Goal: Task Accomplishment & Management: Manage account settings

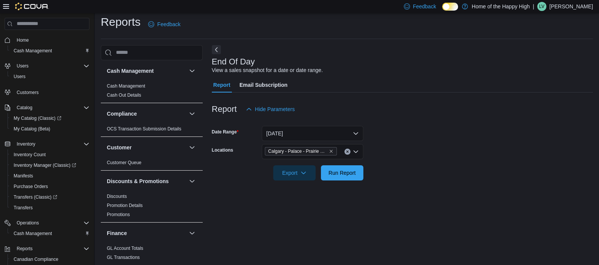
scroll to position [63, 0]
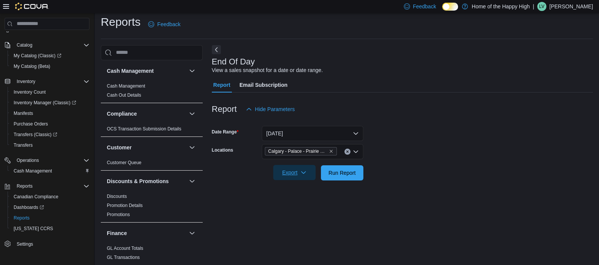
click at [305, 174] on icon "button" at bounding box center [303, 172] width 6 height 6
click at [308, 202] on span "Export to Pdf" at bounding box center [295, 203] width 34 height 6
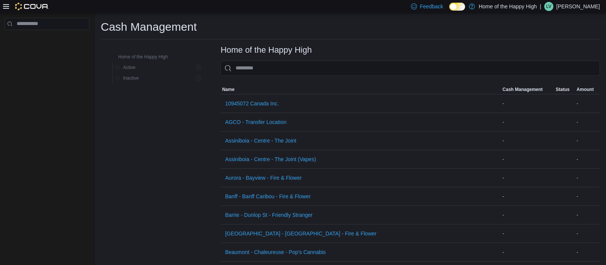
click at [3, 3] on icon at bounding box center [6, 6] width 6 height 6
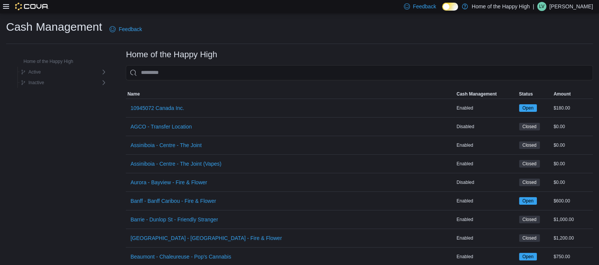
click at [4, 6] on icon at bounding box center [6, 6] width 6 height 5
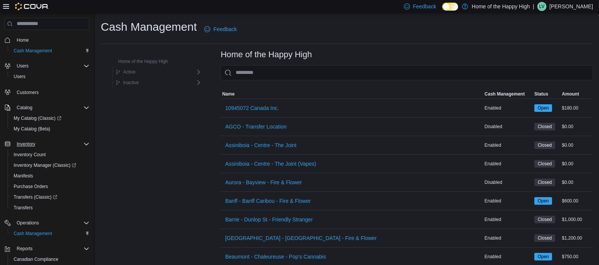
scroll to position [63, 0]
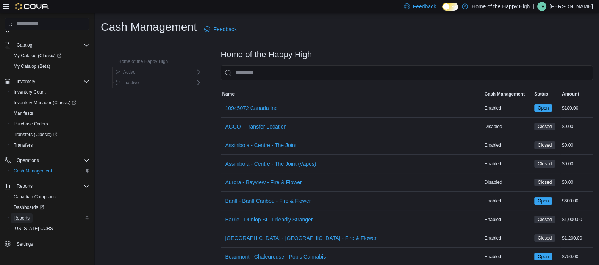
click at [28, 217] on span "Reports" at bounding box center [22, 218] width 16 height 6
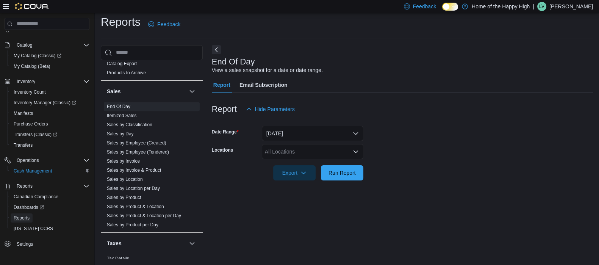
scroll to position [494, 0]
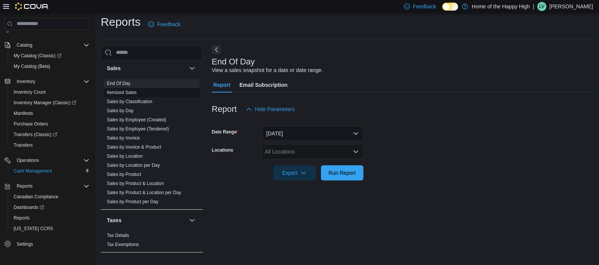
click at [127, 90] on link "Itemized Sales" at bounding box center [122, 92] width 30 height 5
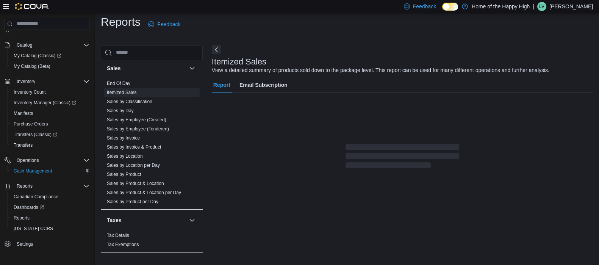
scroll to position [17, 0]
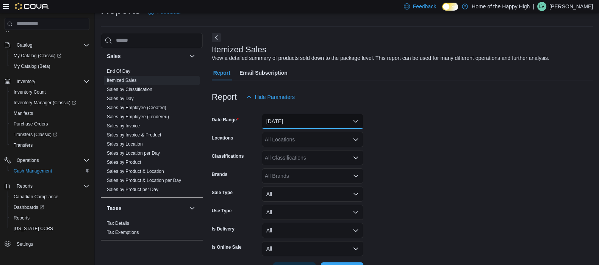
click at [293, 116] on button "Yesterday" at bounding box center [313, 121] width 102 height 15
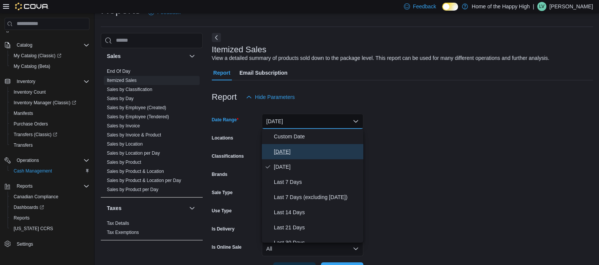
click at [285, 148] on span "Today" at bounding box center [317, 151] width 86 height 9
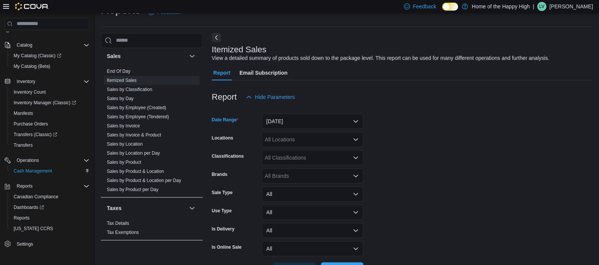
click at [287, 141] on div "All Locations" at bounding box center [313, 139] width 102 height 15
type input "***"
click at [296, 151] on span "Calgary - Palace - Prairie Records" at bounding box center [329, 153] width 80 height 8
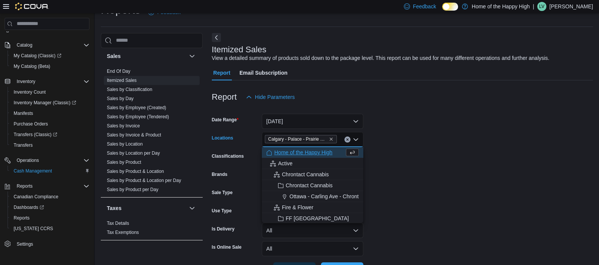
click at [383, 165] on form "Date Range Today Locations Calgary - Palace - Prairie Records Combo box. Select…" at bounding box center [402, 191] width 381 height 173
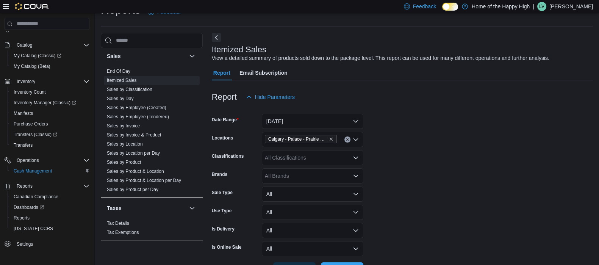
scroll to position [44, 0]
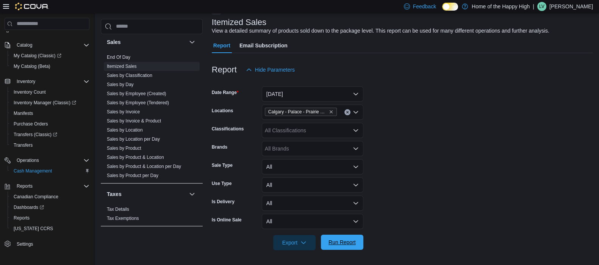
click at [348, 239] on span "Run Report" at bounding box center [342, 242] width 27 height 8
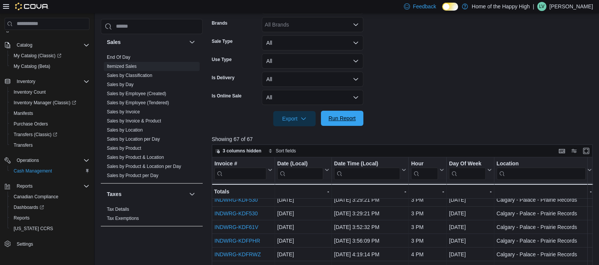
scroll to position [265, 0]
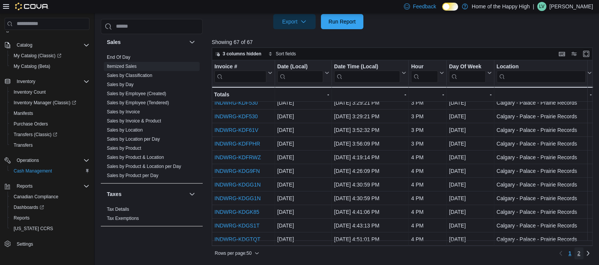
click at [584, 250] on link "2" at bounding box center [578, 253] width 9 height 12
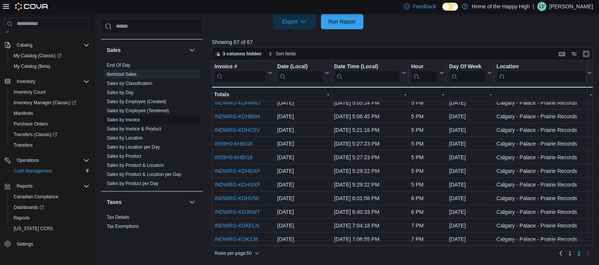
scroll to position [494, 0]
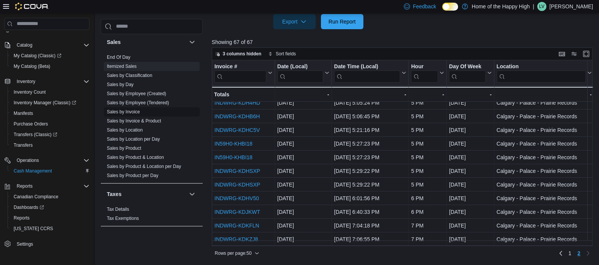
click at [131, 112] on link "Sales by Invoice" at bounding box center [123, 111] width 33 height 5
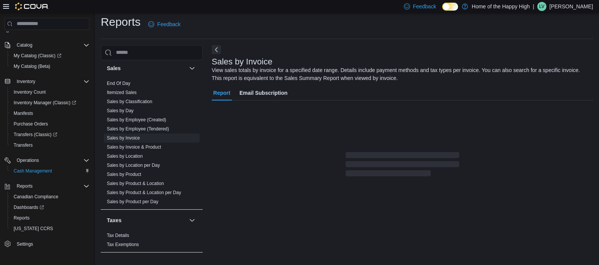
scroll to position [25, 0]
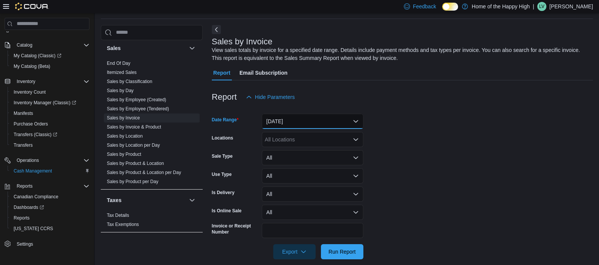
click at [302, 120] on button "Yesterday" at bounding box center [313, 121] width 102 height 15
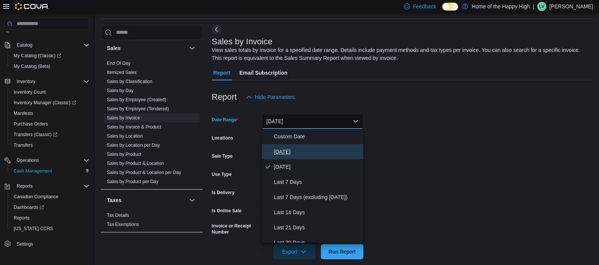
click at [291, 155] on span "Today" at bounding box center [317, 151] width 86 height 9
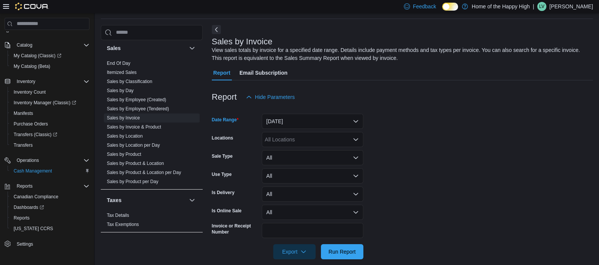
click at [285, 136] on div "All Locations" at bounding box center [313, 139] width 102 height 15
type input "***"
click at [311, 151] on span "Calgary - Palace - Prairie Records" at bounding box center [329, 153] width 80 height 8
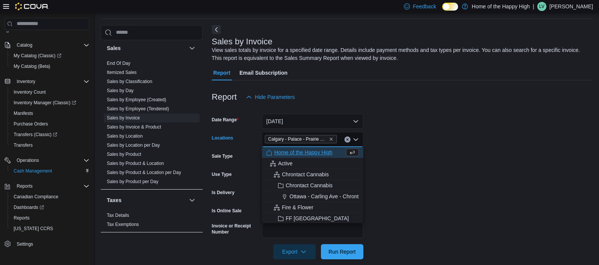
click at [343, 262] on div at bounding box center [402, 263] width 381 height 9
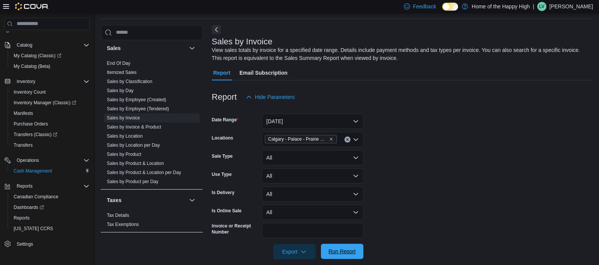
click at [345, 255] on span "Run Report" at bounding box center [341, 251] width 33 height 15
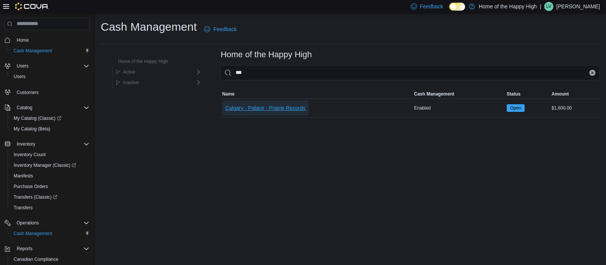
click at [260, 105] on span "Calgary - Palace - Prairie Records" at bounding box center [265, 108] width 80 height 8
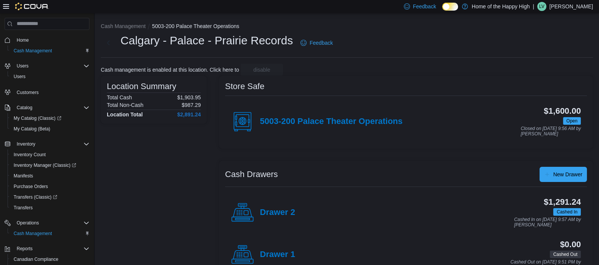
click at [293, 116] on div "5003-200 Palace Theater Operations" at bounding box center [316, 121] width 171 height 23
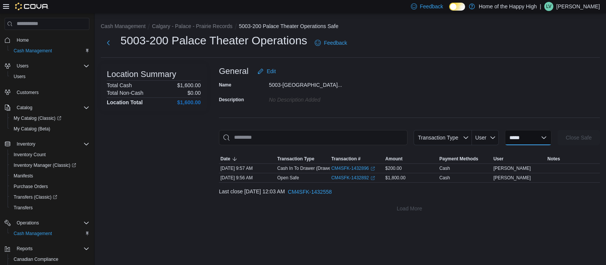
click at [527, 139] on select "**********" at bounding box center [528, 137] width 47 height 15
select select "**********"
click at [505, 130] on select "**********" at bounding box center [528, 137] width 47 height 15
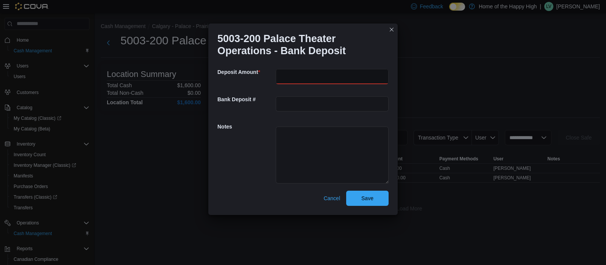
click at [328, 78] on input "number" at bounding box center [332, 76] width 113 height 15
type input "******"
click at [292, 109] on input "text" at bounding box center [332, 103] width 113 height 15
type input "*****"
click at [371, 200] on span "Save" at bounding box center [367, 198] width 12 height 8
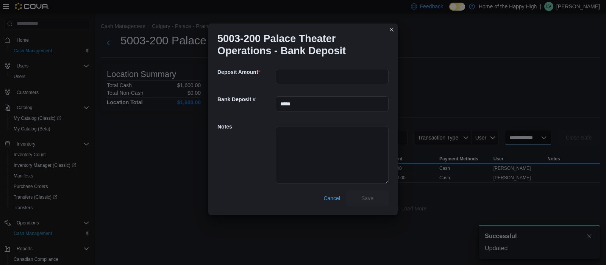
select select
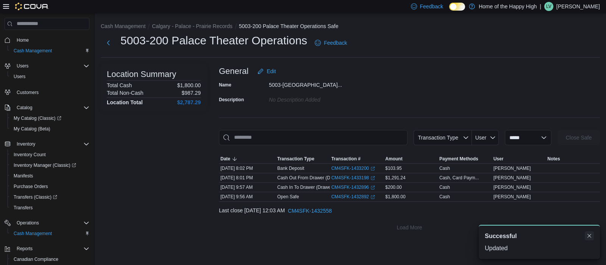
click at [588, 237] on button "Dismiss toast" at bounding box center [589, 235] width 9 height 9
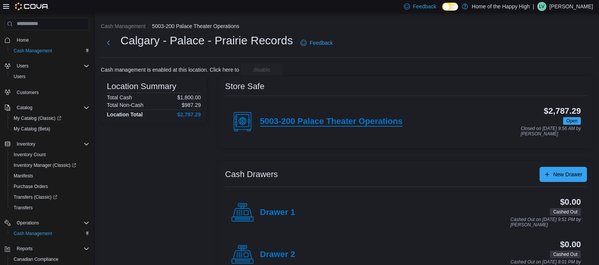
click at [349, 117] on h4 "5003-200 Palace Theater Operations" at bounding box center [331, 122] width 142 height 10
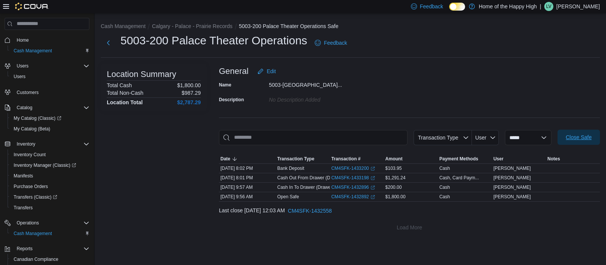
click at [581, 138] on span "Close Safe" at bounding box center [579, 137] width 26 height 8
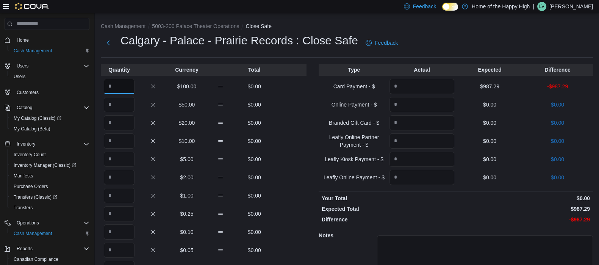
click at [114, 82] on input "Quantity" at bounding box center [119, 86] width 31 height 15
type input "**"
click at [412, 92] on input "Quantity" at bounding box center [422, 86] width 65 height 15
type input "******"
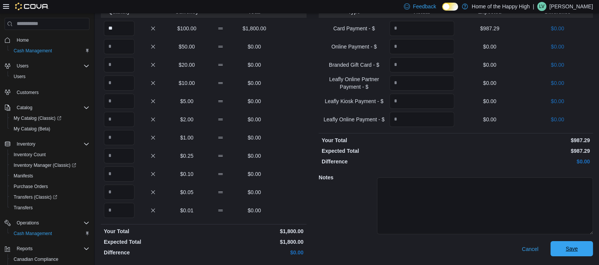
click at [573, 250] on span "Save" at bounding box center [572, 249] width 12 height 8
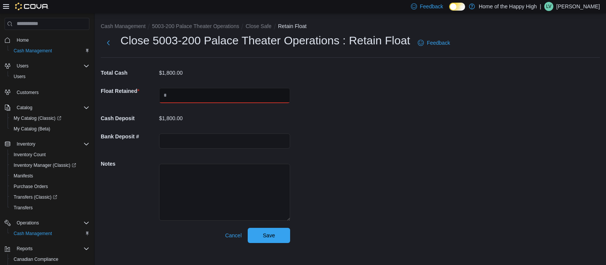
click at [210, 94] on input "text" at bounding box center [224, 95] width 131 height 15
type input "*******"
click at [206, 141] on input "text" at bounding box center [224, 140] width 131 height 15
type input "*****"
click at [272, 236] on span "Save" at bounding box center [269, 235] width 12 height 8
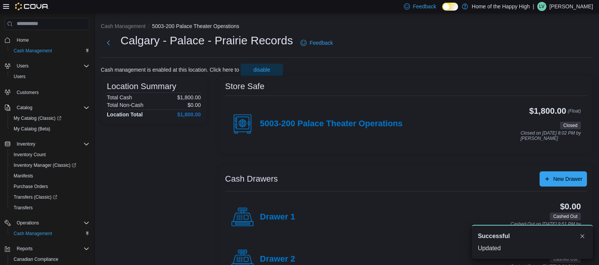
click at [561, 8] on p "Lucas Van Grootheest" at bounding box center [571, 6] width 44 height 9
click at [546, 69] on span "Sign Out" at bounding box center [544, 72] width 20 height 8
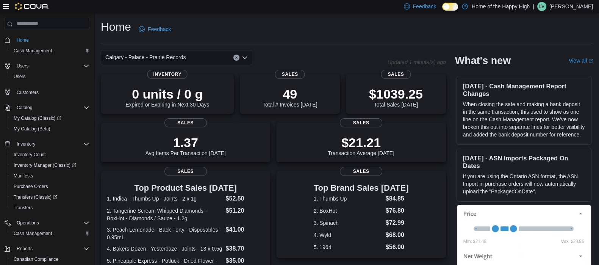
click at [555, 6] on p "[PERSON_NAME]" at bounding box center [571, 6] width 44 height 9
click at [538, 69] on span "Sign Out" at bounding box center [544, 72] width 20 height 8
